Goal: Book appointment/travel/reservation

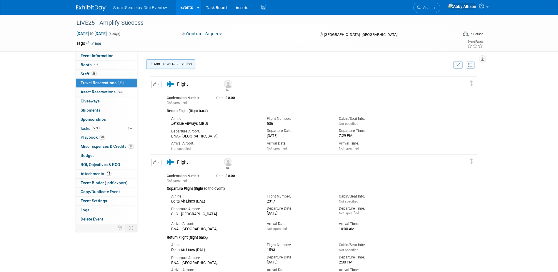
click at [188, 62] on link "Add Travel Reservation" at bounding box center [170, 63] width 49 height 9
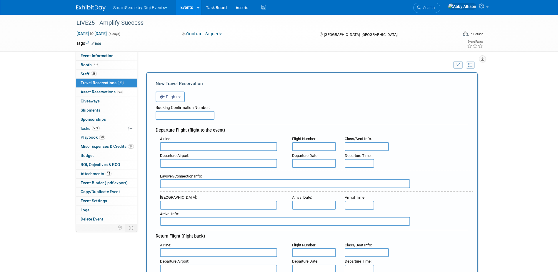
click at [178, 97] on button "Flight" at bounding box center [170, 97] width 29 height 11
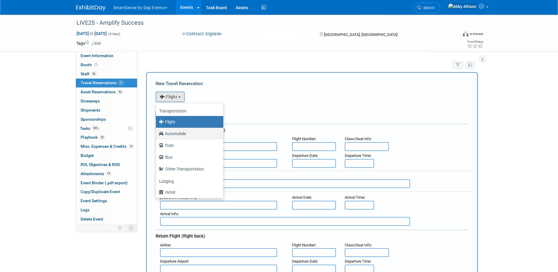
click at [180, 134] on label "Automobile" at bounding box center [188, 133] width 59 height 9
click at [157, 134] on input "Automobile" at bounding box center [155, 133] width 4 height 4
select select "4"
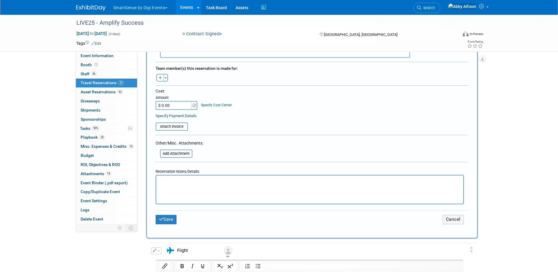
scroll to position [206, 0]
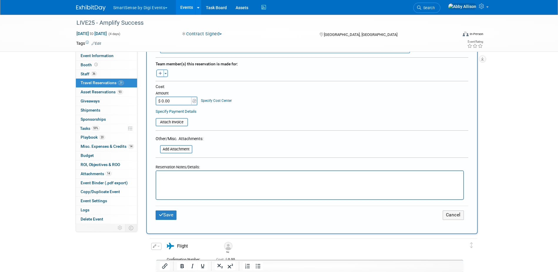
click at [182, 180] on html at bounding box center [309, 175] width 307 height 9
click at [167, 74] on span "button" at bounding box center [166, 73] width 2 height 1
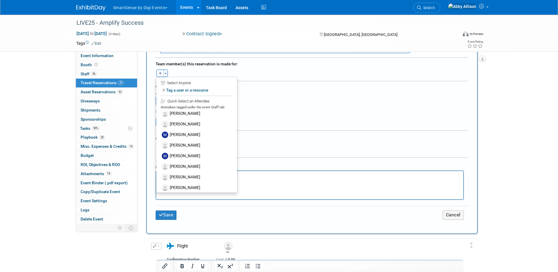
scroll to position [303, 0]
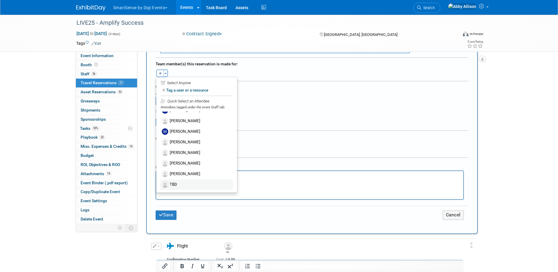
click at [174, 182] on label "TBD" at bounding box center [196, 184] width 73 height 11
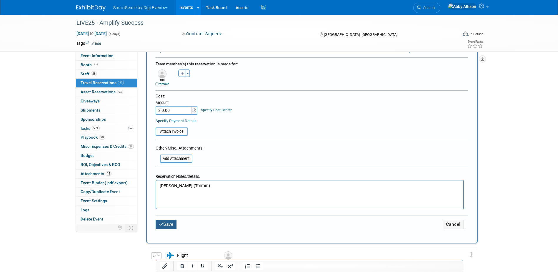
click at [172, 224] on button "Save" at bounding box center [166, 224] width 21 height 9
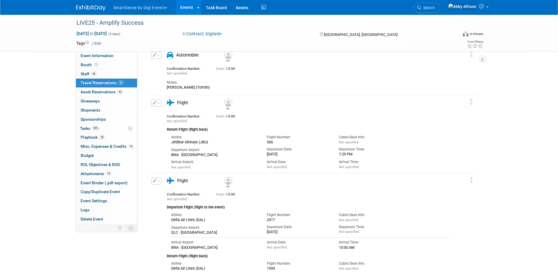
scroll to position [29, 0]
click at [86, 137] on span "Playbook 20" at bounding box center [93, 137] width 24 height 5
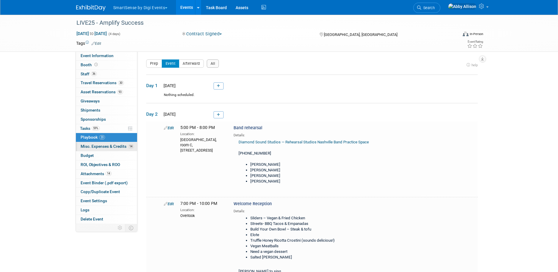
click at [90, 146] on span "Misc. Expenses & Credits 14" at bounding box center [107, 146] width 53 height 5
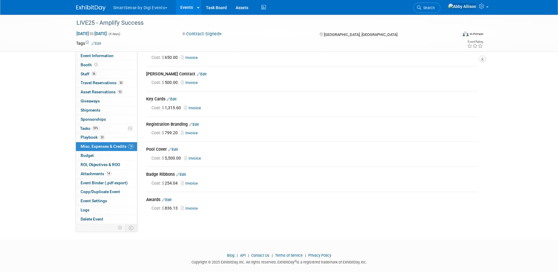
scroll to position [215, 0]
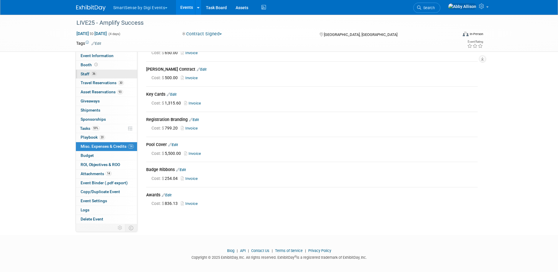
click at [85, 71] on link "36 Staff 36" at bounding box center [106, 74] width 61 height 9
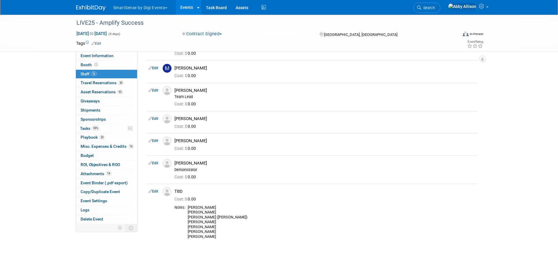
scroll to position [765, 0]
